Goal: Check status

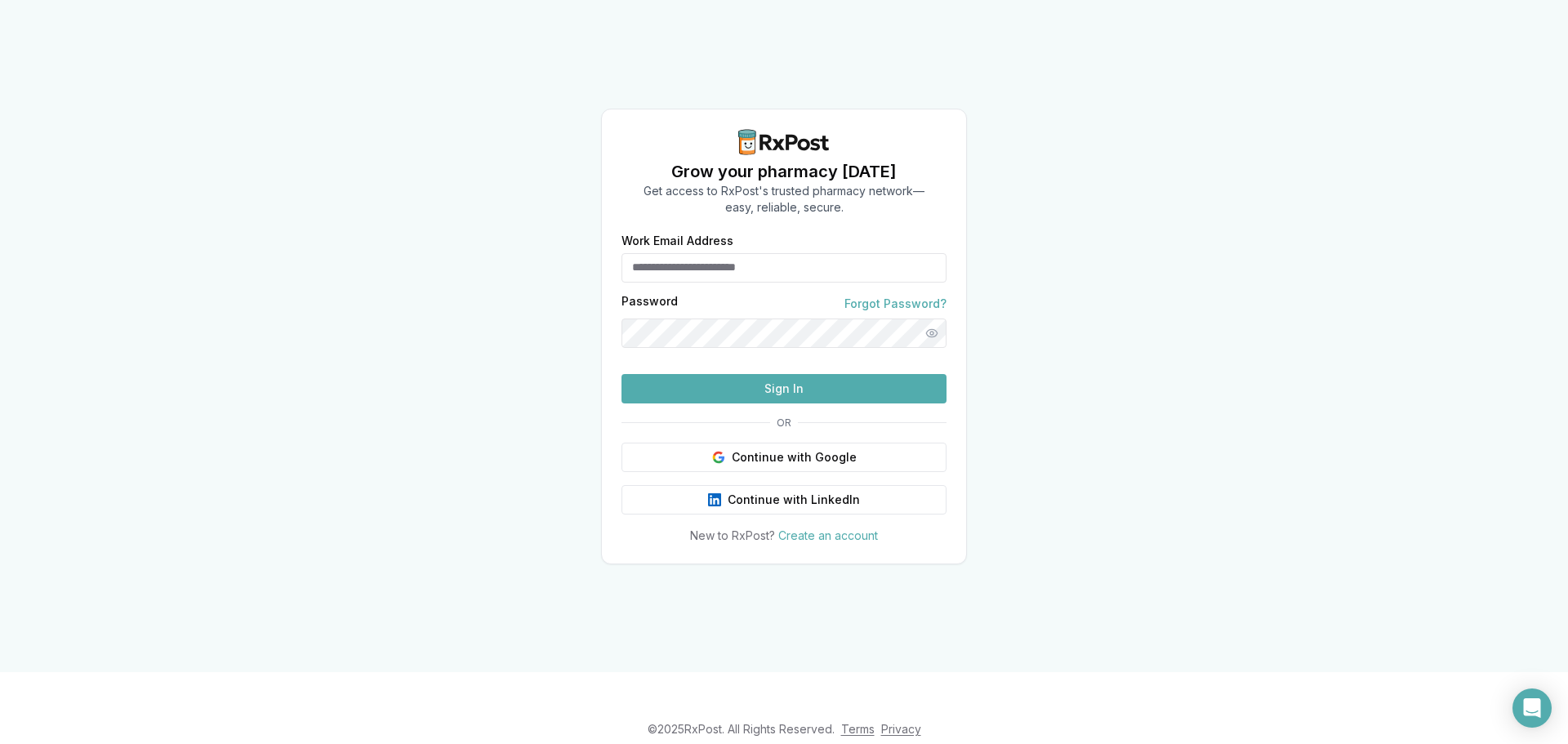
type input "**********"
click at [808, 403] on button "Sign In" at bounding box center [784, 389] width 325 height 29
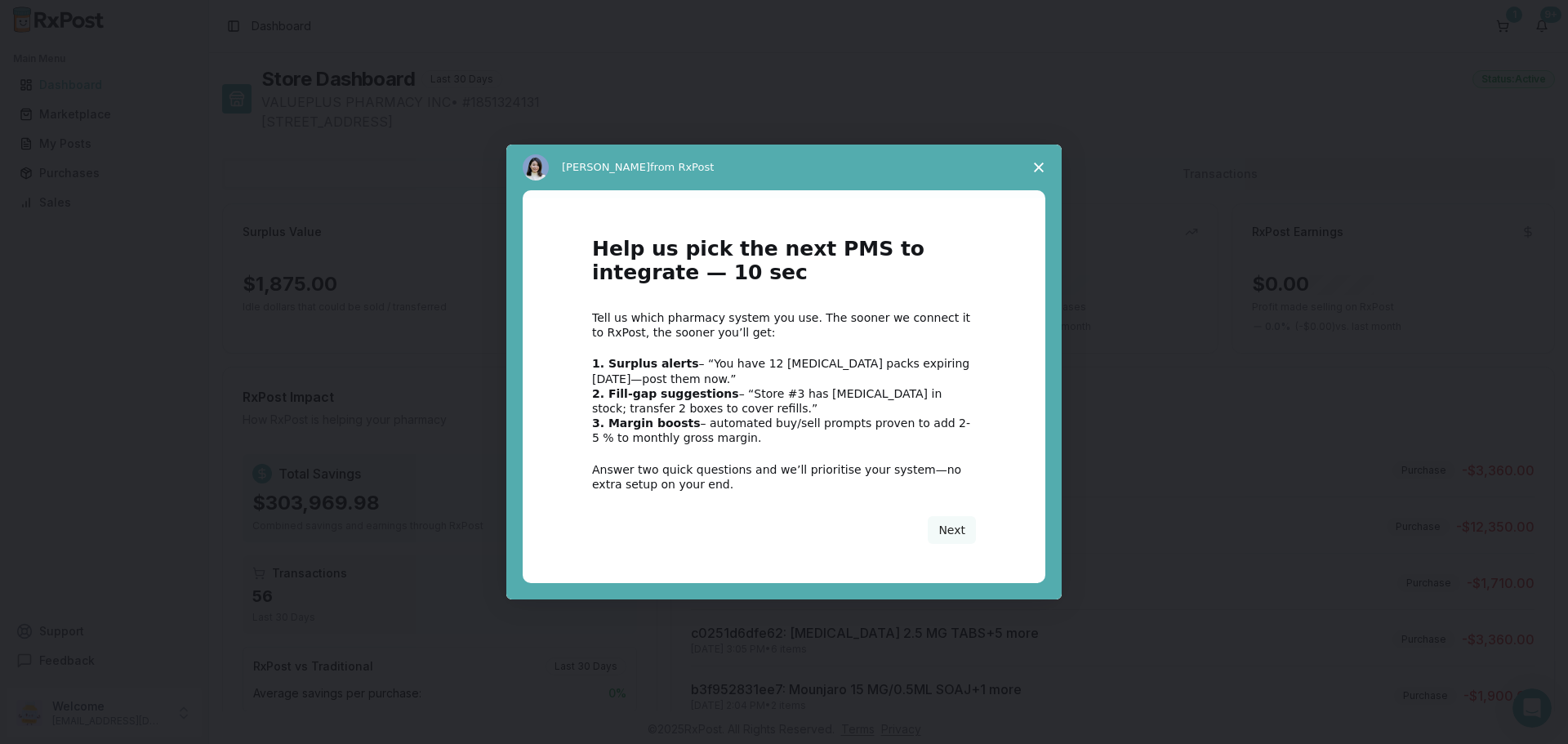
click at [1034, 163] on span "Close survey" at bounding box center [1038, 167] width 45 height 45
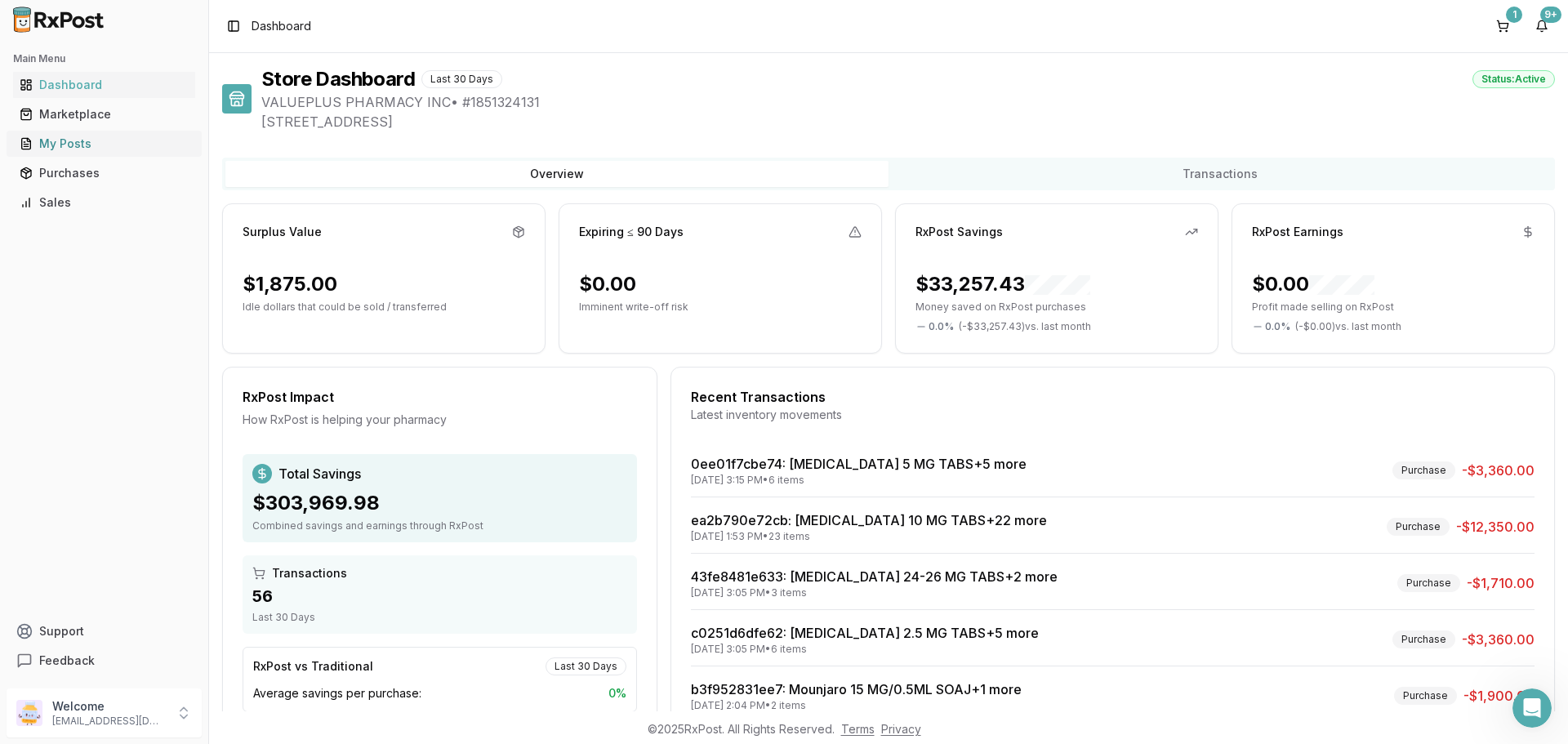
click at [38, 144] on div "My Posts" at bounding box center [104, 143] width 169 height 16
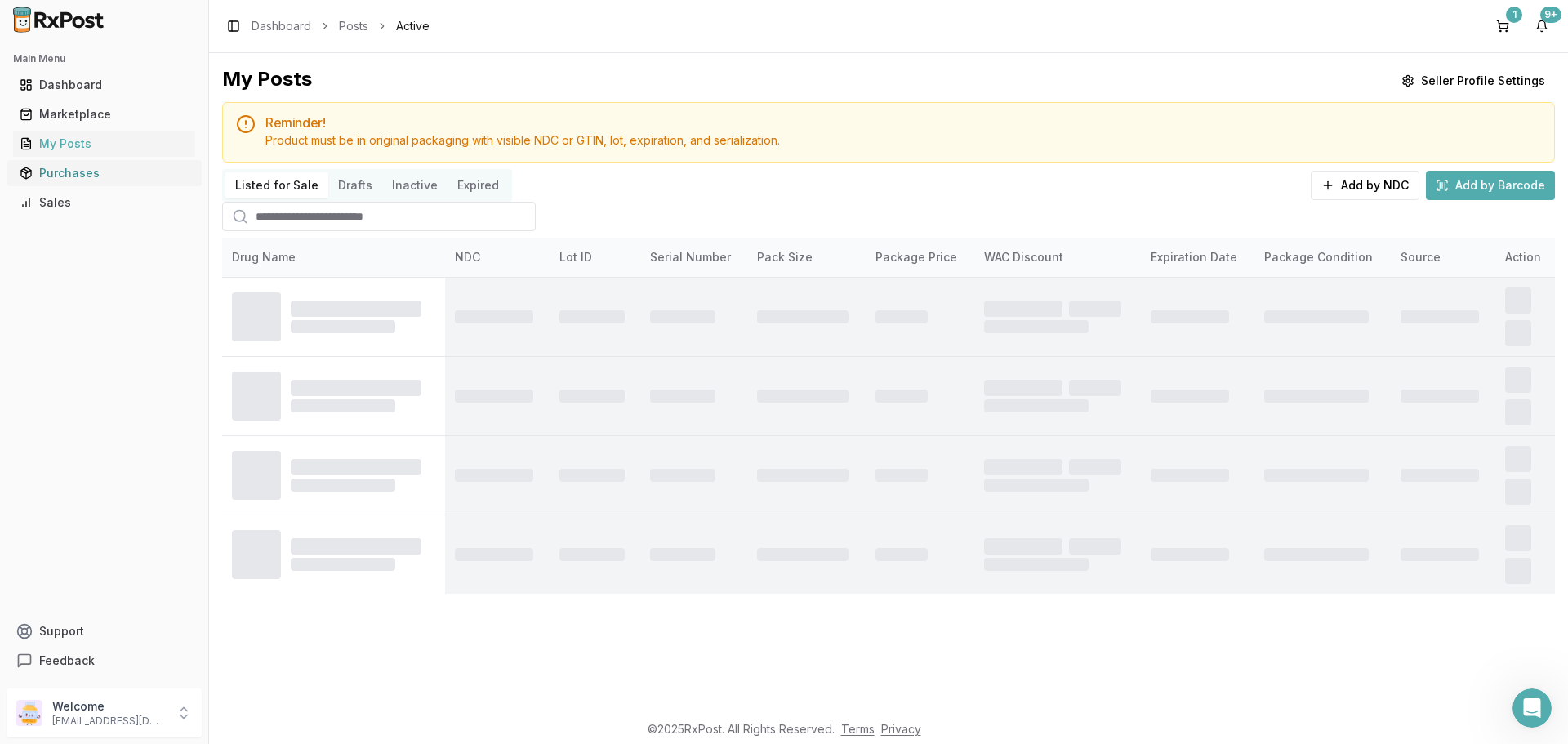
click at [62, 175] on div "Purchases" at bounding box center [104, 173] width 169 height 16
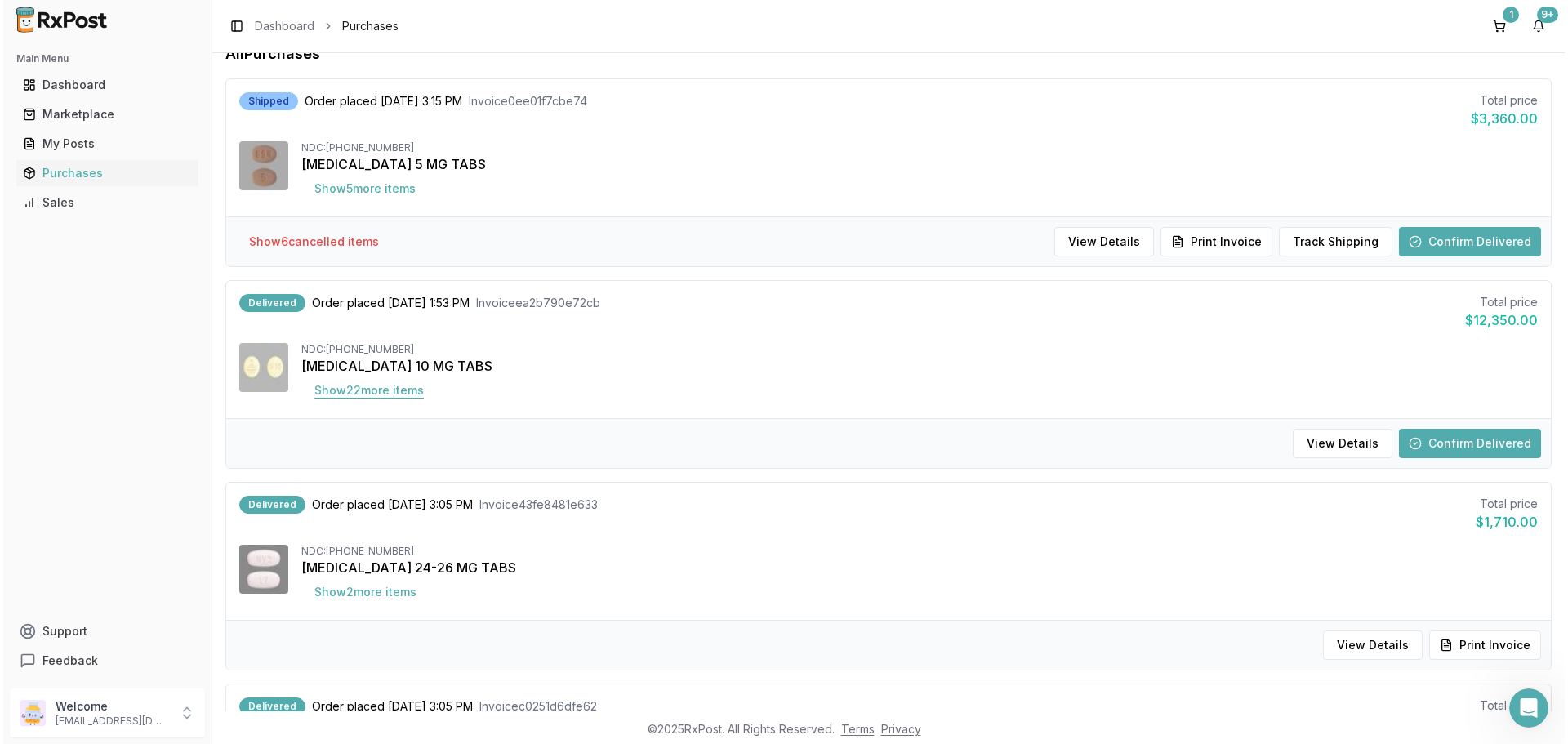
scroll to position [164, 0]
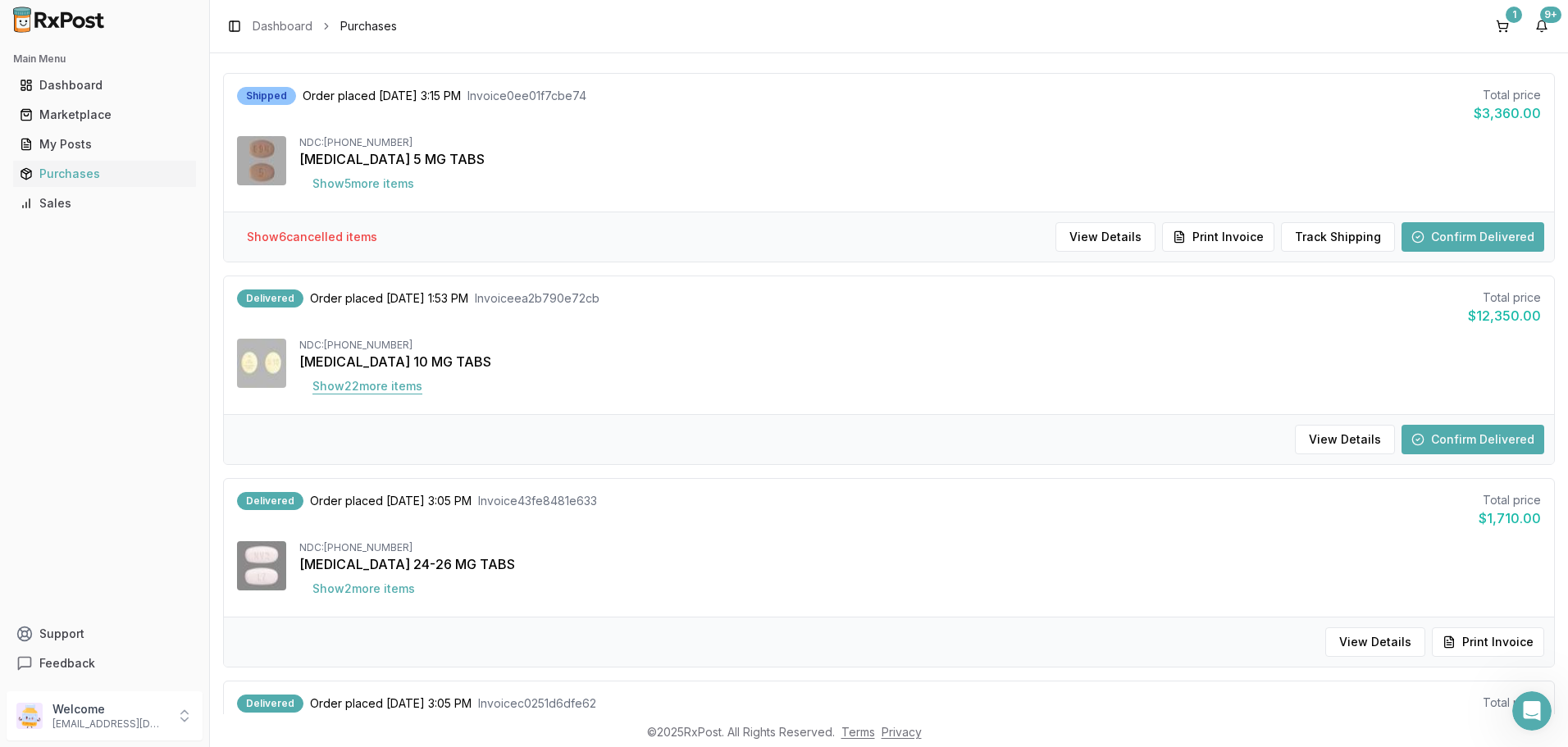
click at [419, 384] on button "Show 22 more item s" at bounding box center [367, 386] width 136 height 29
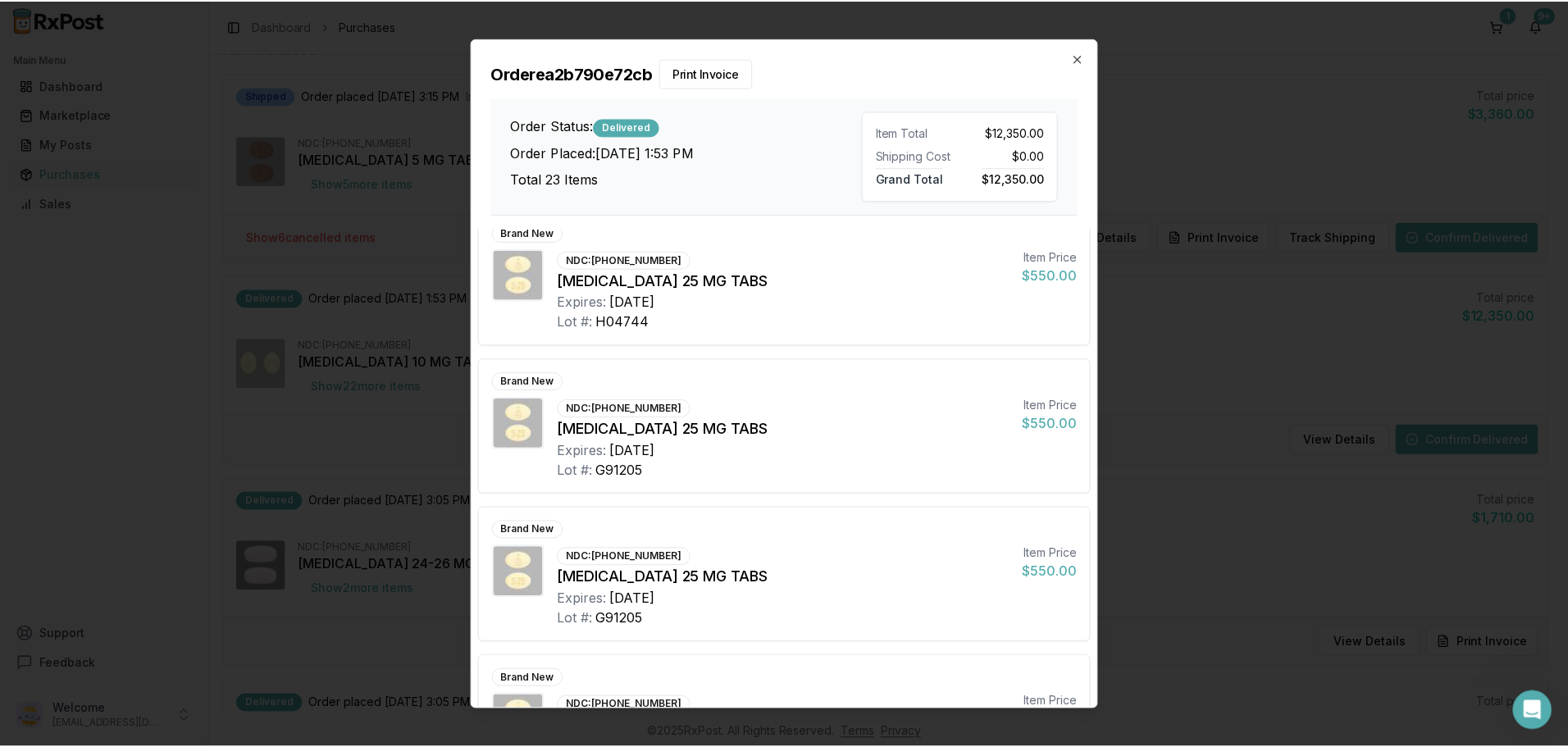
scroll to position [2789, 0]
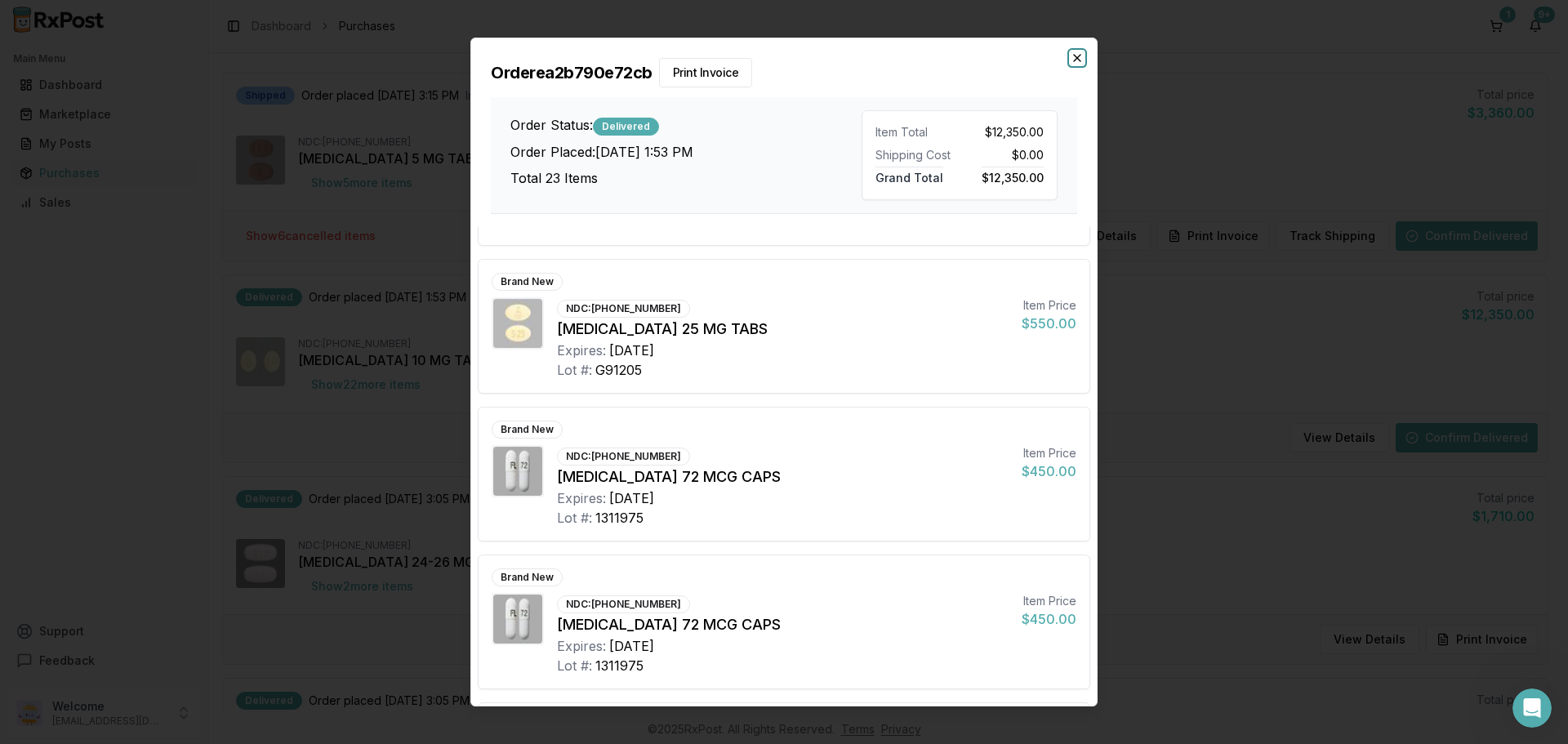
click at [1083, 57] on icon "button" at bounding box center [1077, 57] width 13 height 13
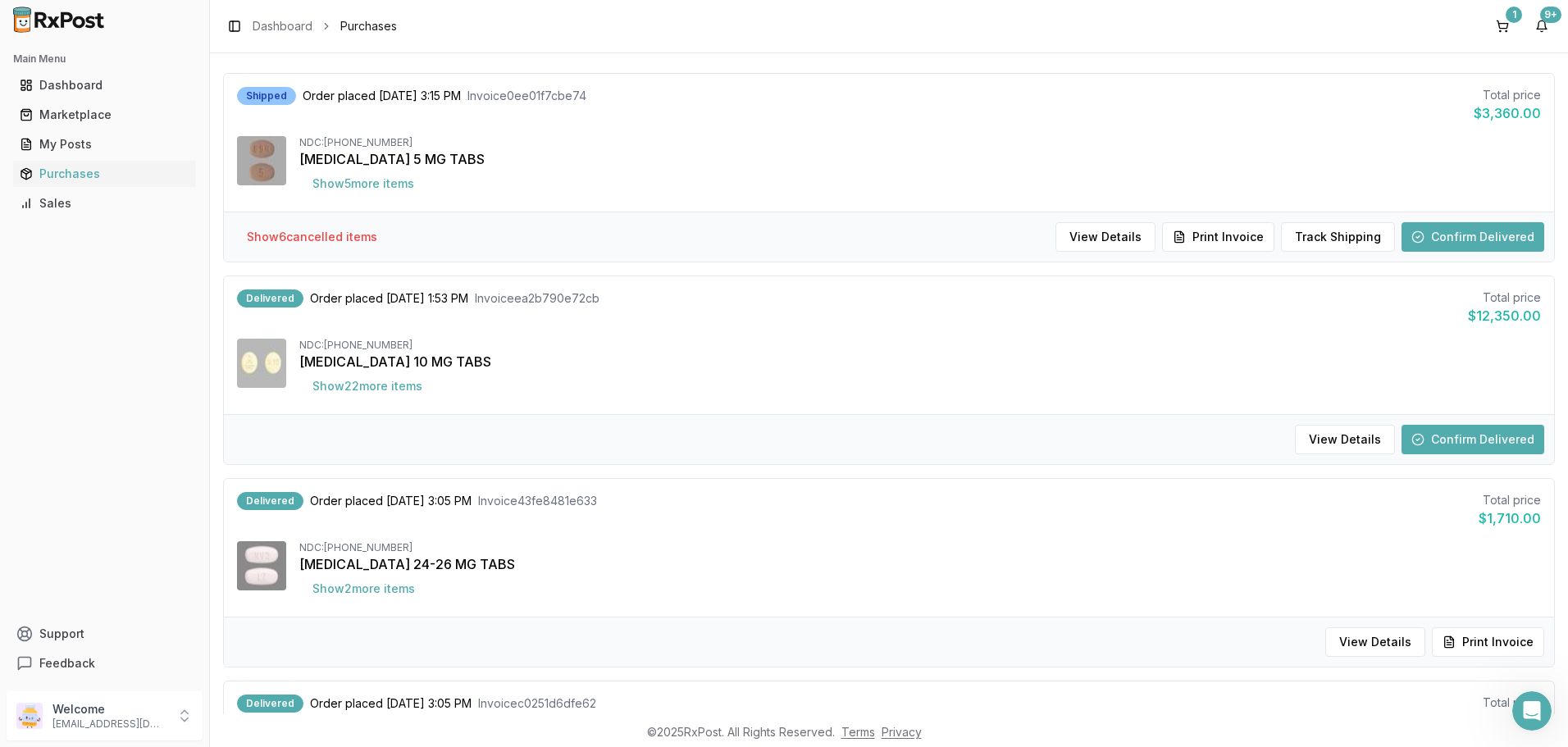
click at [1438, 435] on button "Confirm Delivered" at bounding box center [1473, 439] width 143 height 29
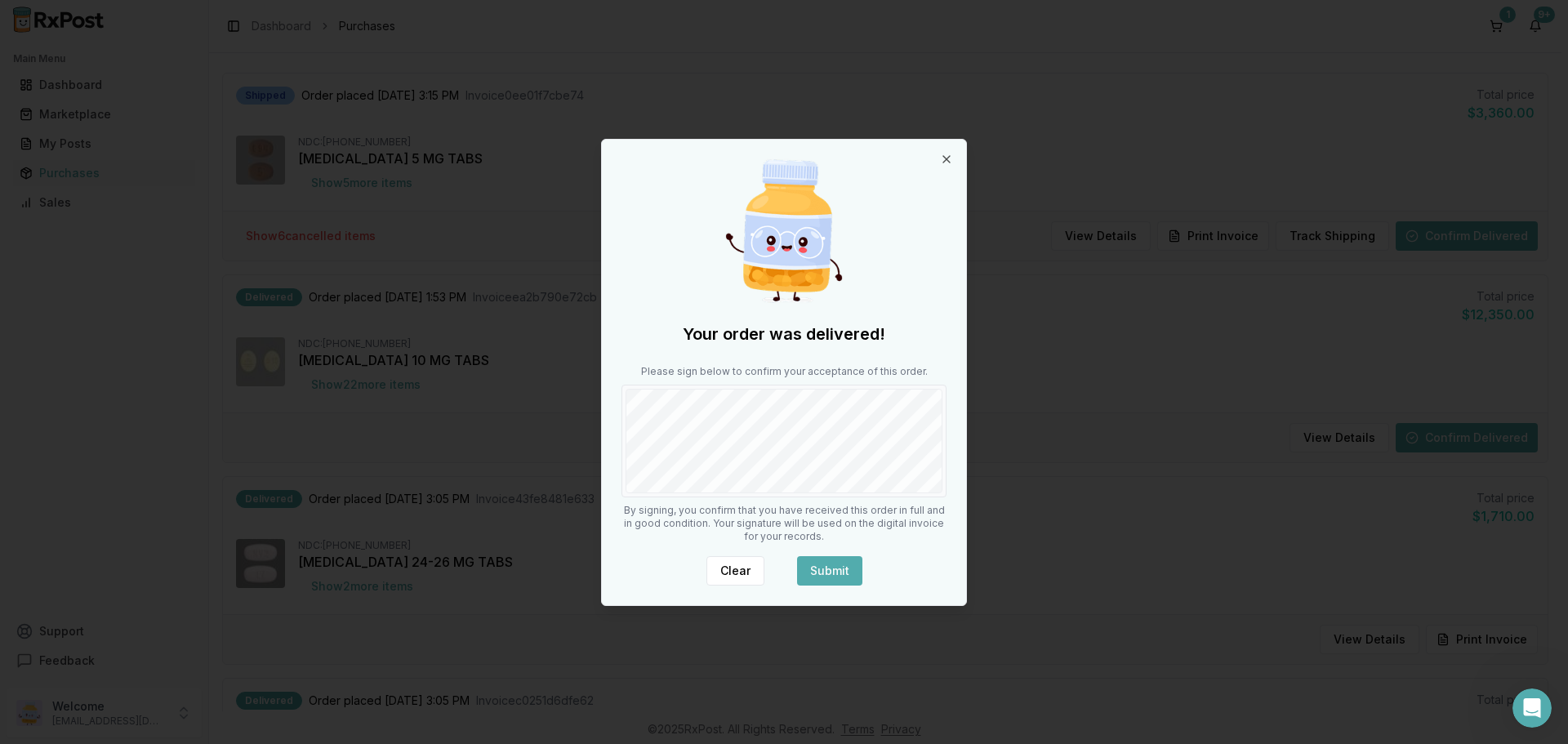
click at [837, 568] on button "Submit" at bounding box center [829, 571] width 65 height 29
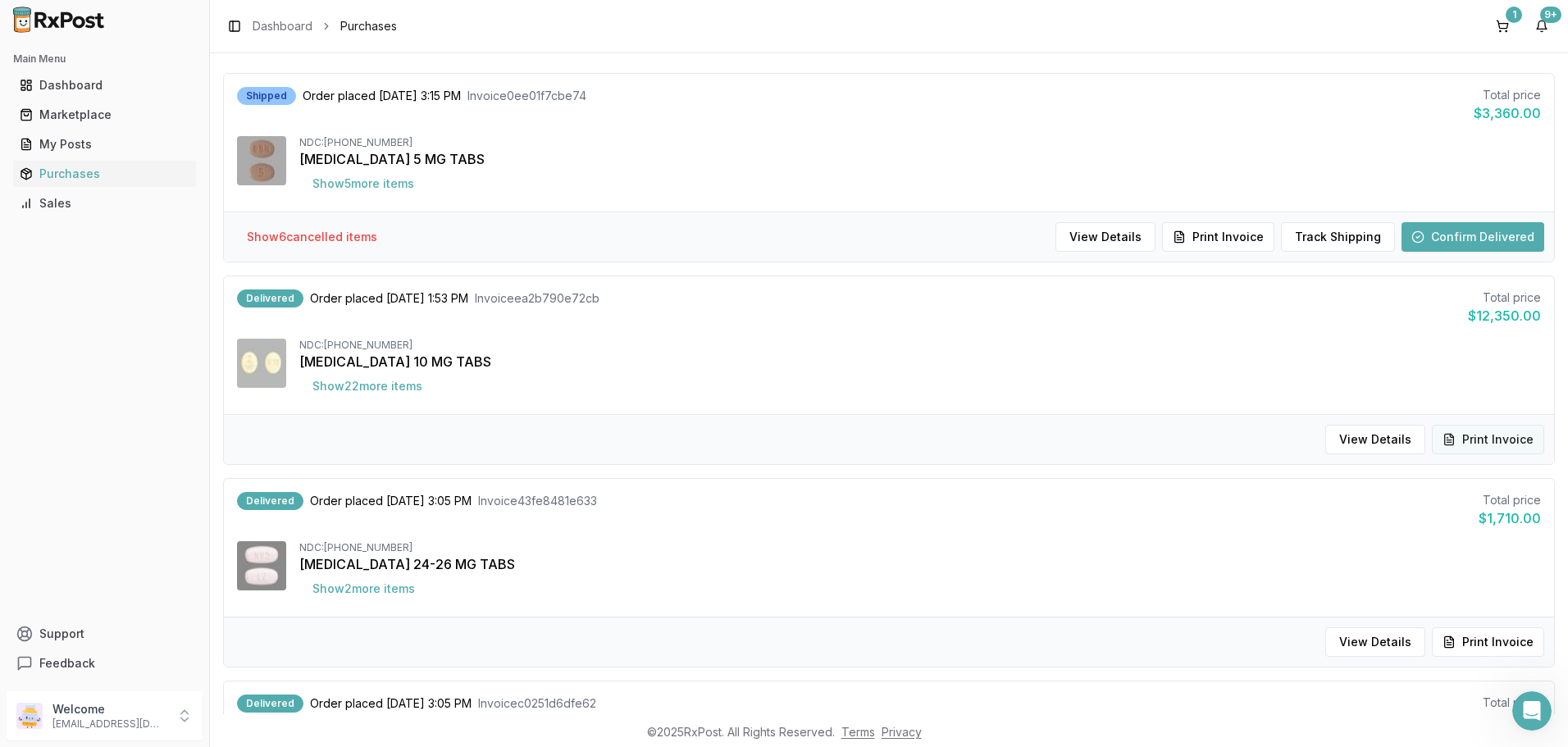
click at [1469, 439] on button "Print Invoice" at bounding box center [1487, 439] width 113 height 29
